Goal: Task Accomplishment & Management: Manage account settings

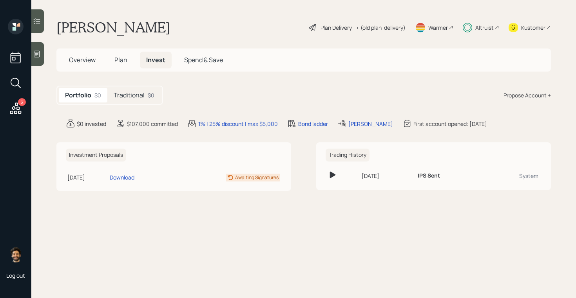
click at [128, 99] on div "Traditional $0" at bounding box center [133, 95] width 53 height 14
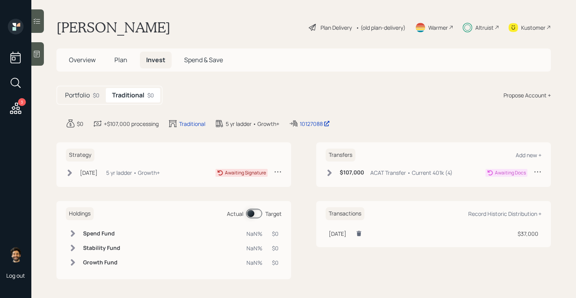
click at [330, 172] on icon at bounding box center [329, 173] width 4 height 7
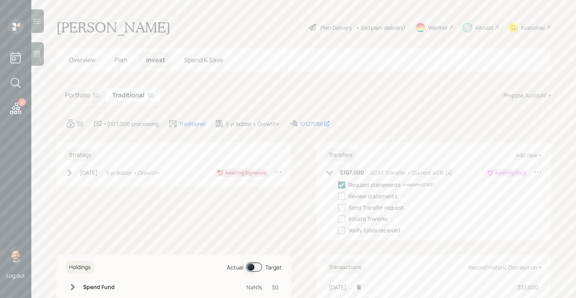
click at [536, 170] on icon at bounding box center [537, 172] width 8 height 8
click at [494, 195] on div "Cancel Transfer" at bounding box center [513, 194] width 56 height 7
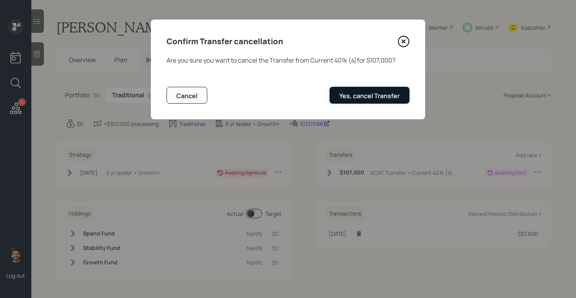
click at [380, 91] on button "Yes, cancel Transfer" at bounding box center [369, 95] width 80 height 17
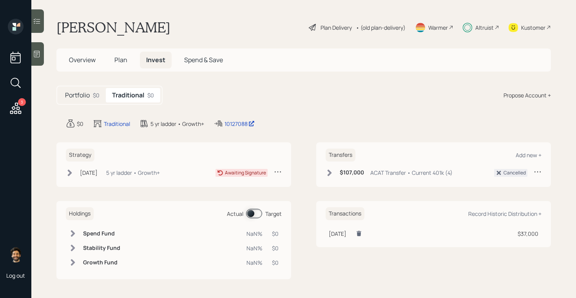
click at [279, 174] on icon at bounding box center [278, 172] width 8 height 8
click at [256, 186] on div "Cancel Strategy" at bounding box center [253, 186] width 56 height 7
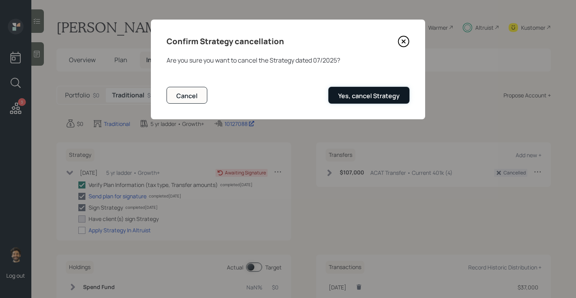
click at [369, 92] on div "Yes, cancel Strategy" at bounding box center [368, 96] width 61 height 9
